Goal: Answer question/provide support: Participate in discussion

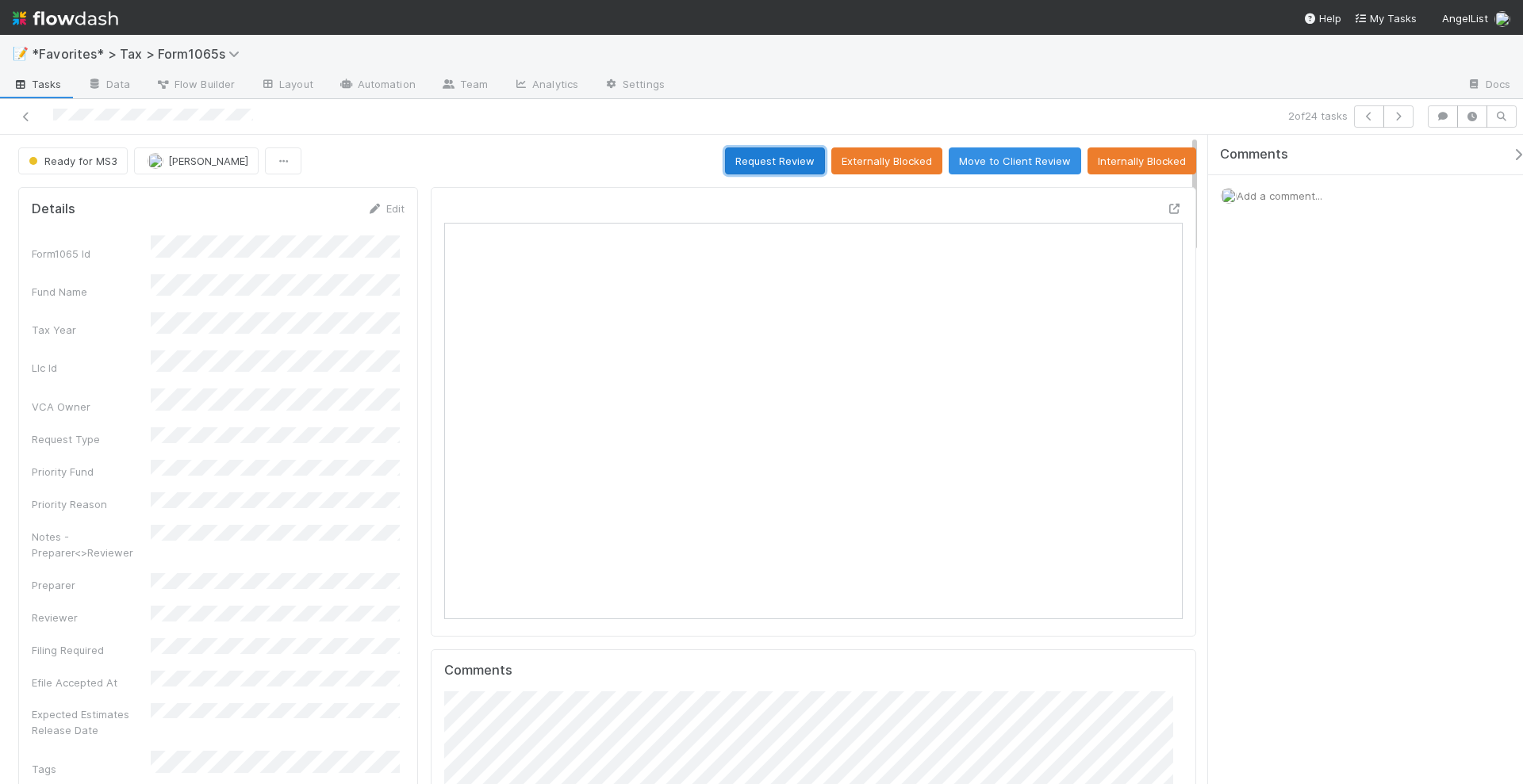
click at [756, 156] on button "Request Review" at bounding box center [775, 161] width 100 height 27
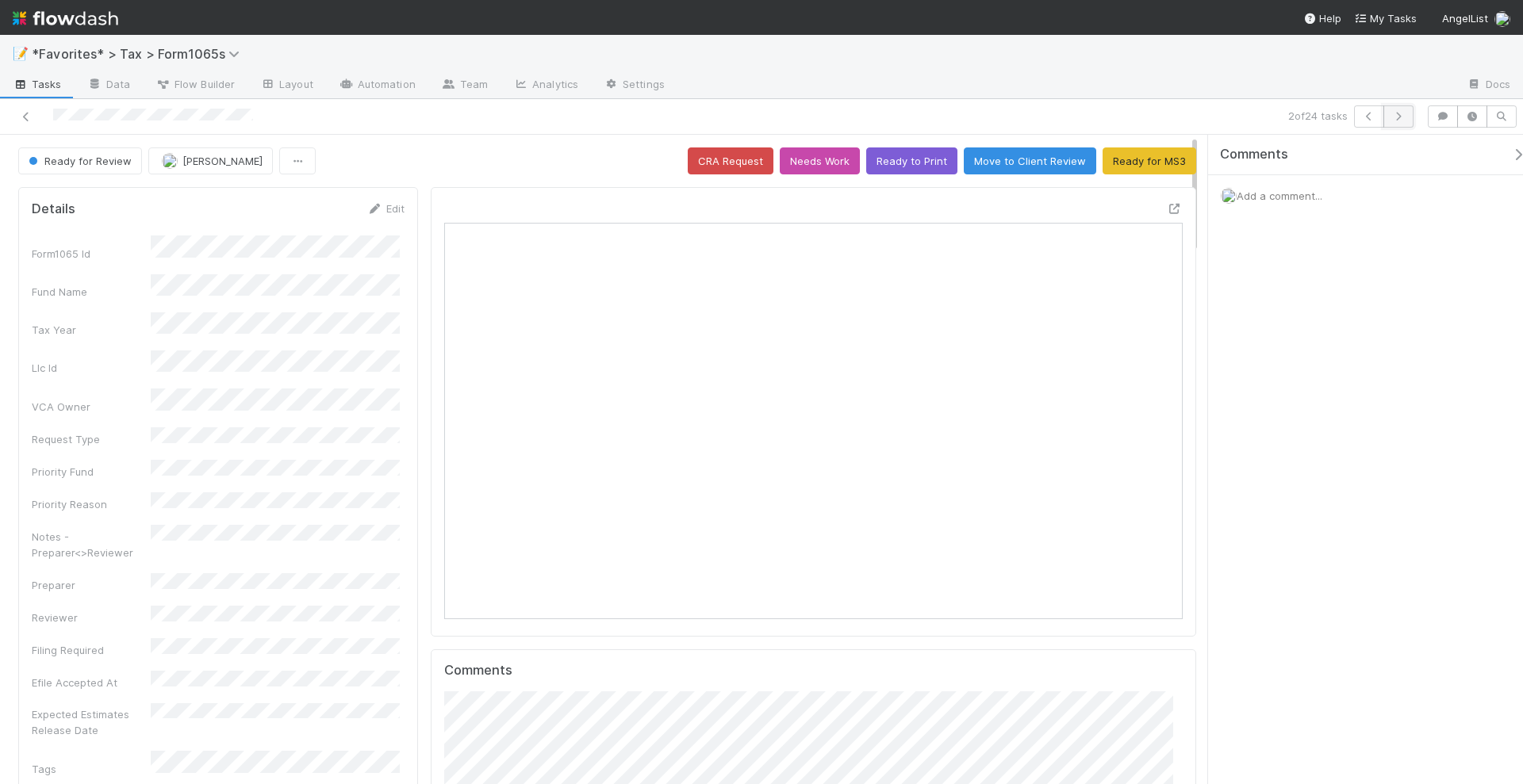
click at [1396, 121] on button "button" at bounding box center [1399, 117] width 30 height 22
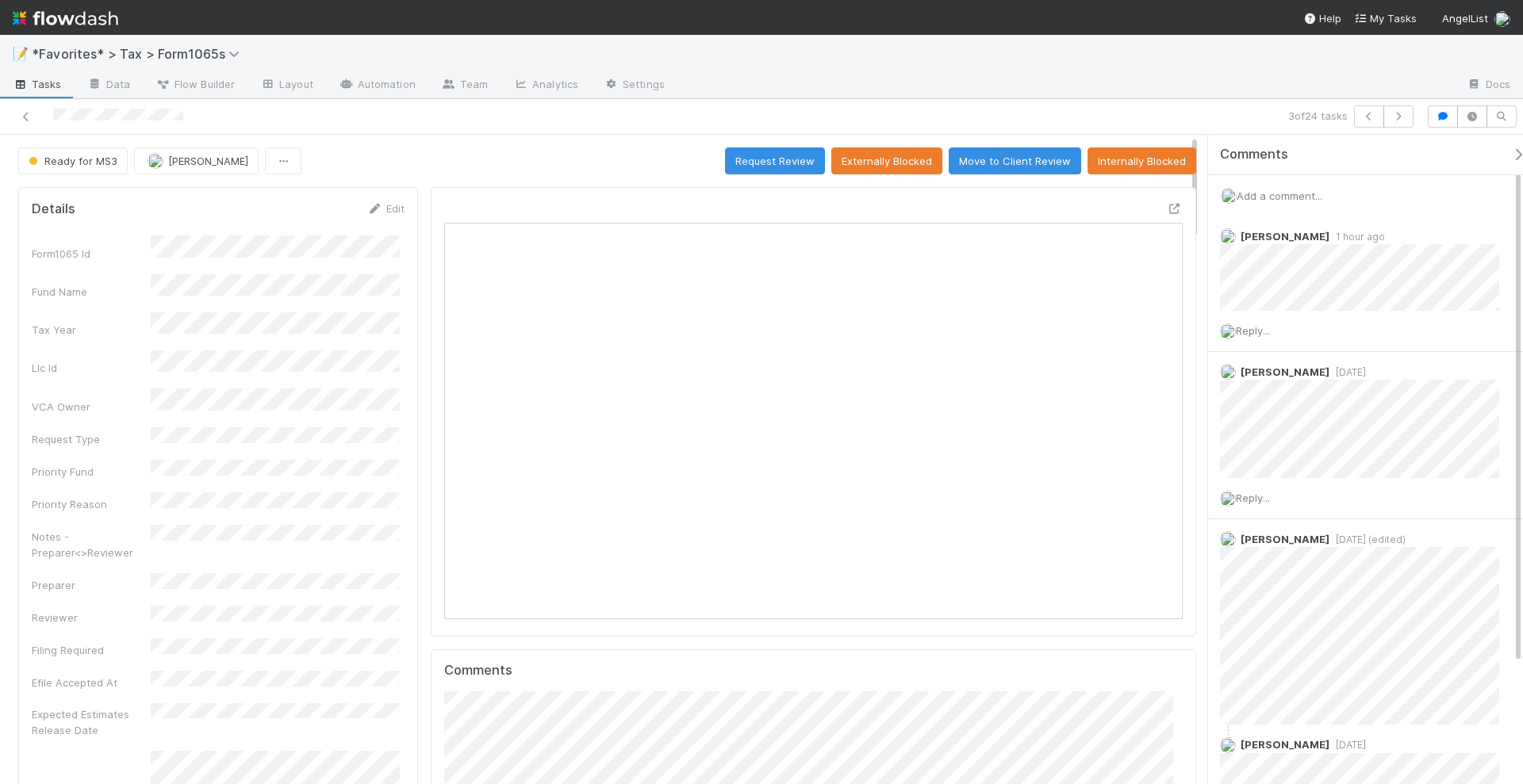
scroll to position [308, 353]
click at [1398, 117] on icon "button" at bounding box center [1398, 117] width 16 height 10
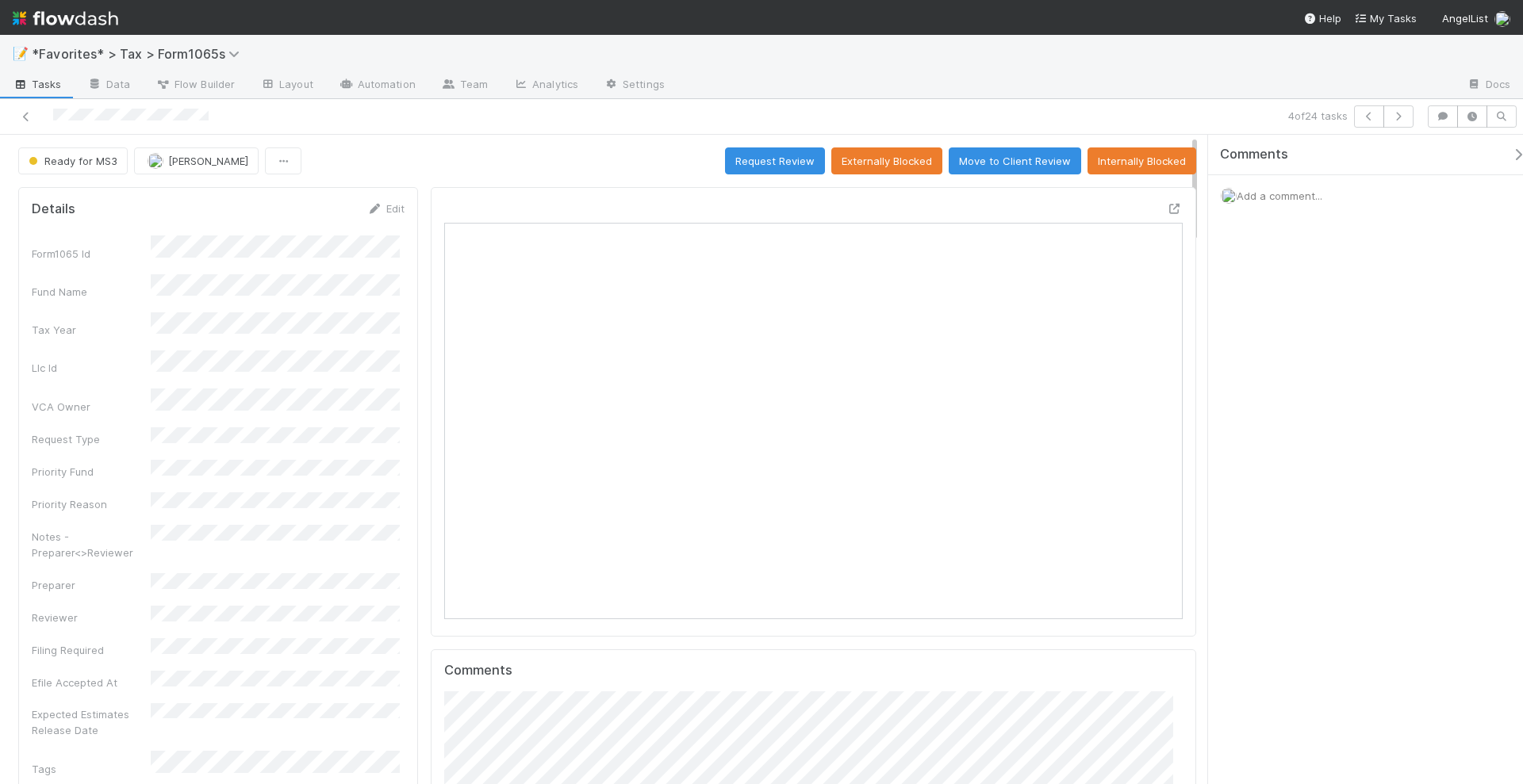
scroll to position [308, 715]
click at [1167, 205] on icon at bounding box center [1175, 209] width 16 height 10
click at [1301, 185] on div "Add a comment..." at bounding box center [1373, 196] width 330 height 42
click at [1300, 192] on span "Add a comment..." at bounding box center [1279, 196] width 86 height 13
click at [1284, 440] on button "Add Comment" at bounding box center [1279, 440] width 92 height 27
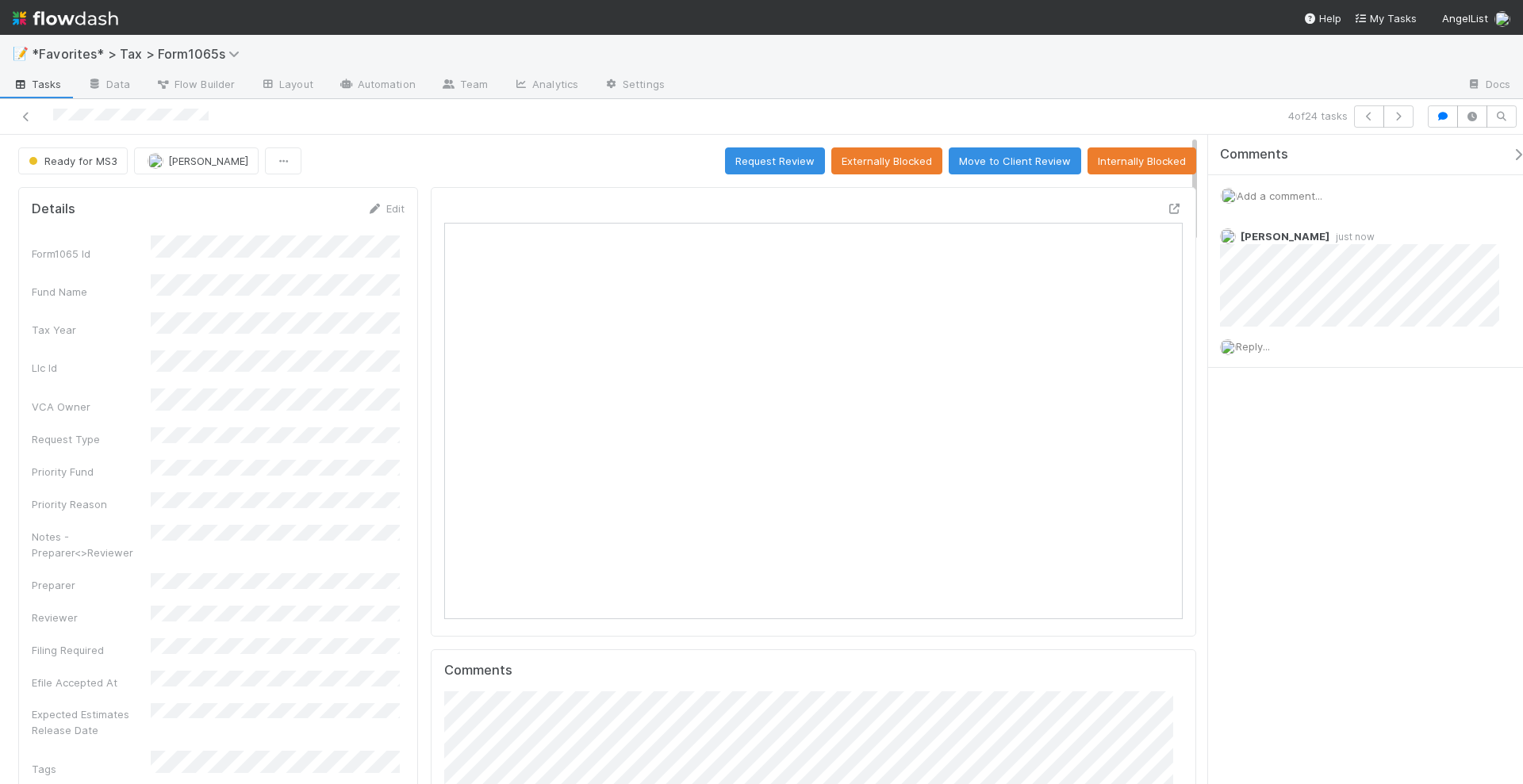
click at [1348, 609] on div "Comments Add a comment... Helen Vo just now Reply..." at bounding box center [1366, 460] width 315 height 651
click at [1397, 112] on icon "button" at bounding box center [1398, 117] width 16 height 10
click at [1402, 114] on icon "button" at bounding box center [1398, 117] width 16 height 10
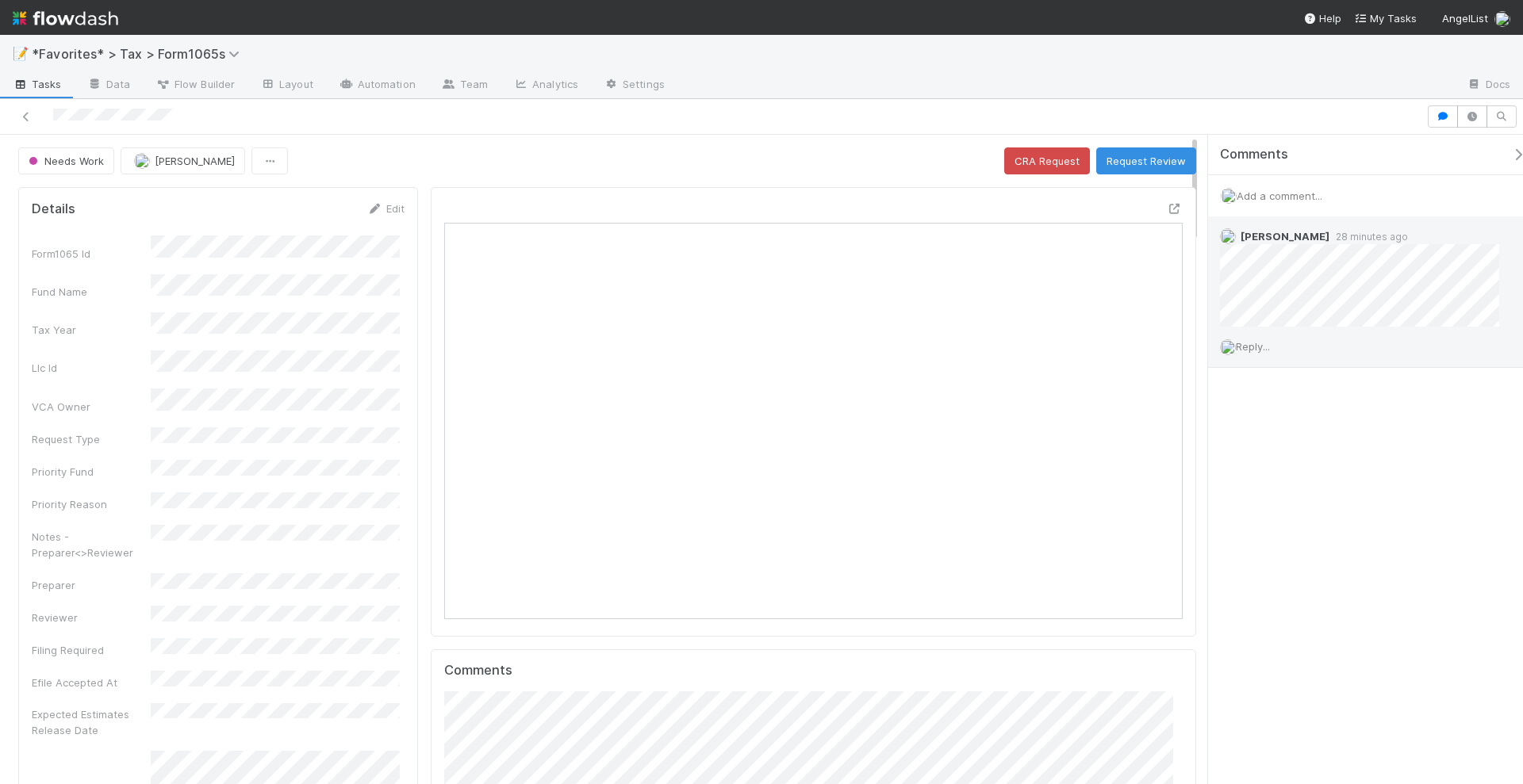
scroll to position [308, 715]
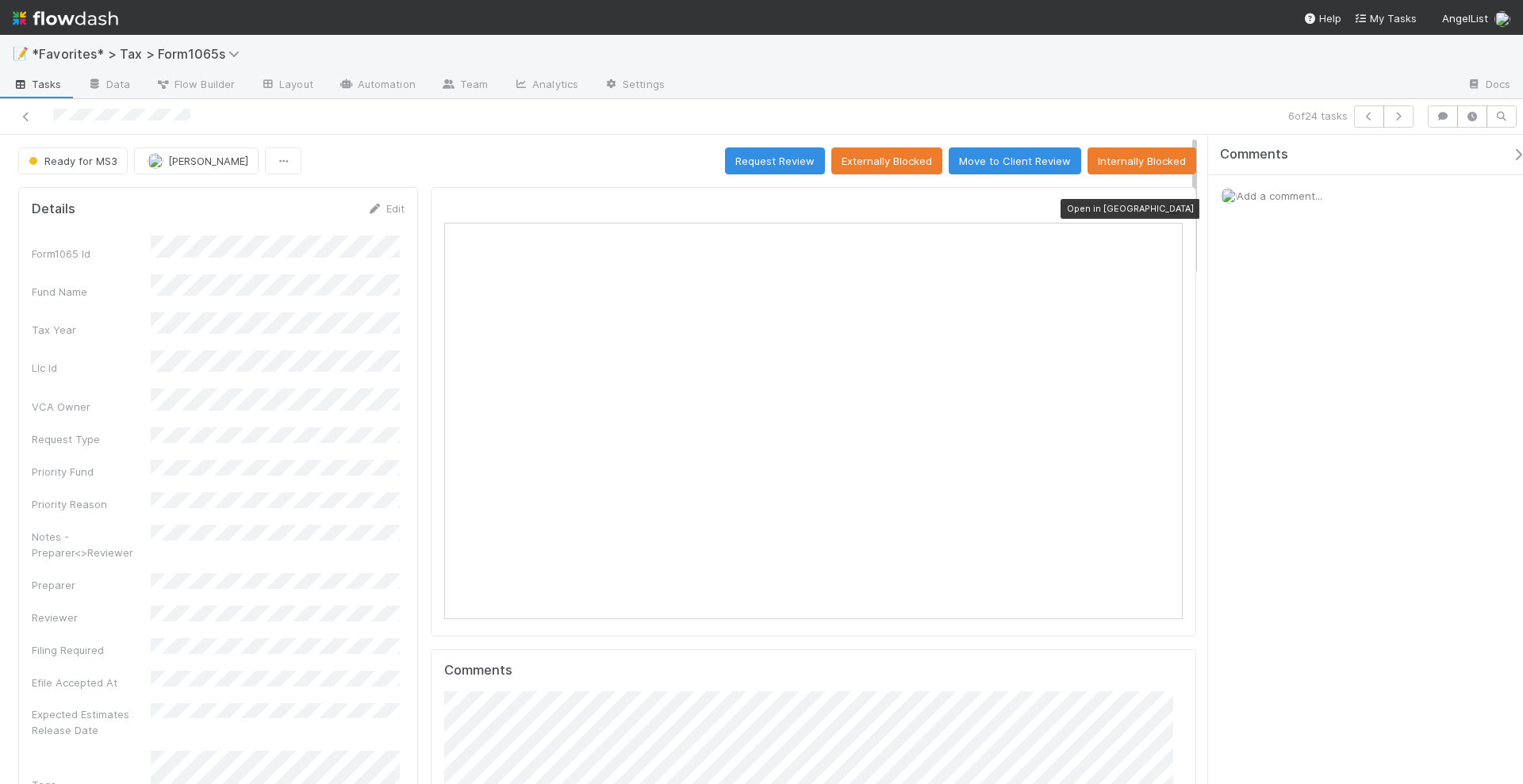
click at [1167, 204] on icon at bounding box center [1175, 209] width 16 height 10
click at [1270, 193] on span "Add a comment..." at bounding box center [1279, 196] width 86 height 13
click at [1282, 437] on button "Add Comment" at bounding box center [1279, 440] width 92 height 27
click at [1397, 627] on div "Comments Add a comment... Helen Vo just now Reply..." at bounding box center [1366, 460] width 315 height 651
click at [1404, 113] on icon "button" at bounding box center [1398, 117] width 16 height 10
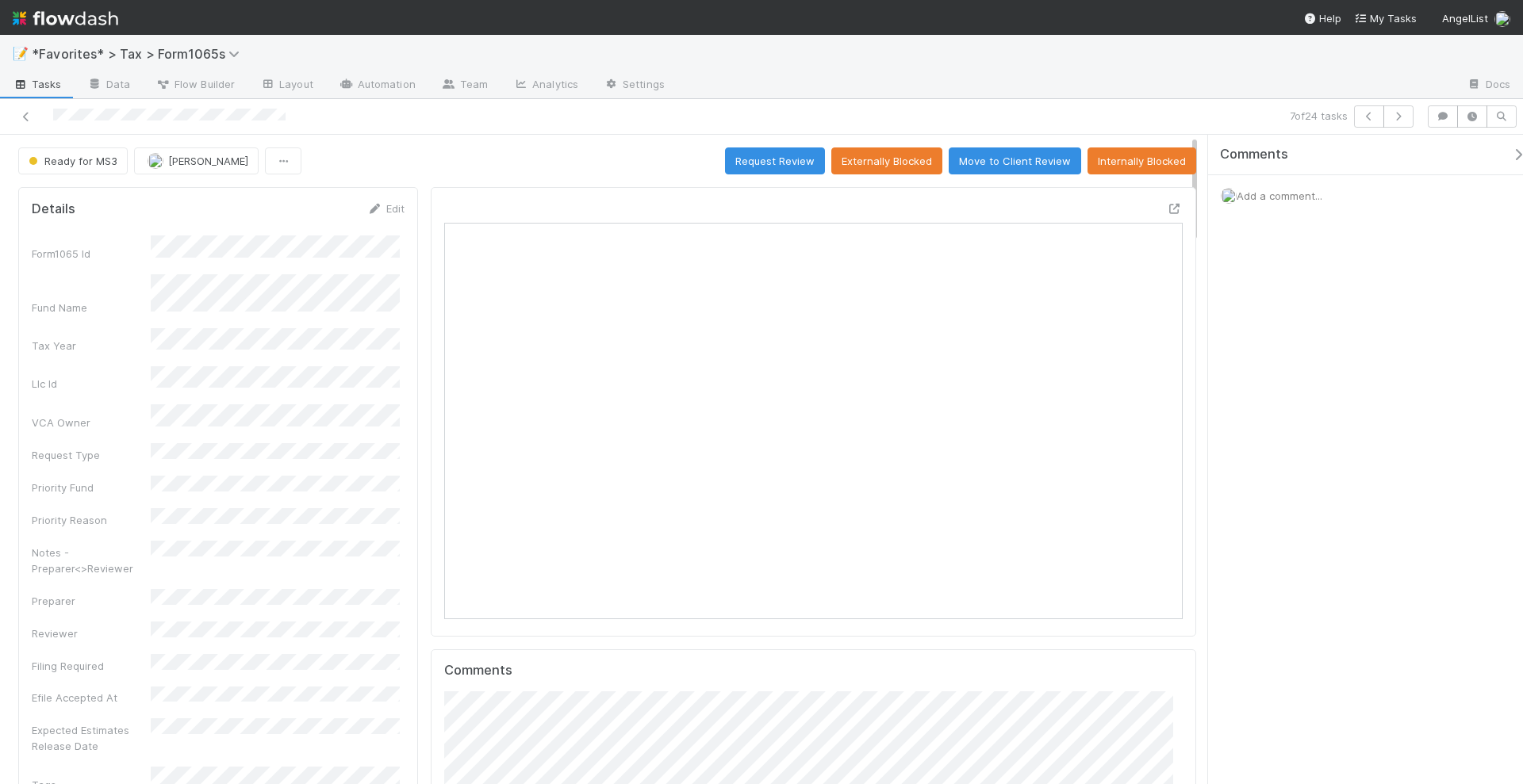
scroll to position [308, 353]
click at [1167, 204] on icon at bounding box center [1175, 209] width 16 height 10
